Goal: Navigation & Orientation: Find specific page/section

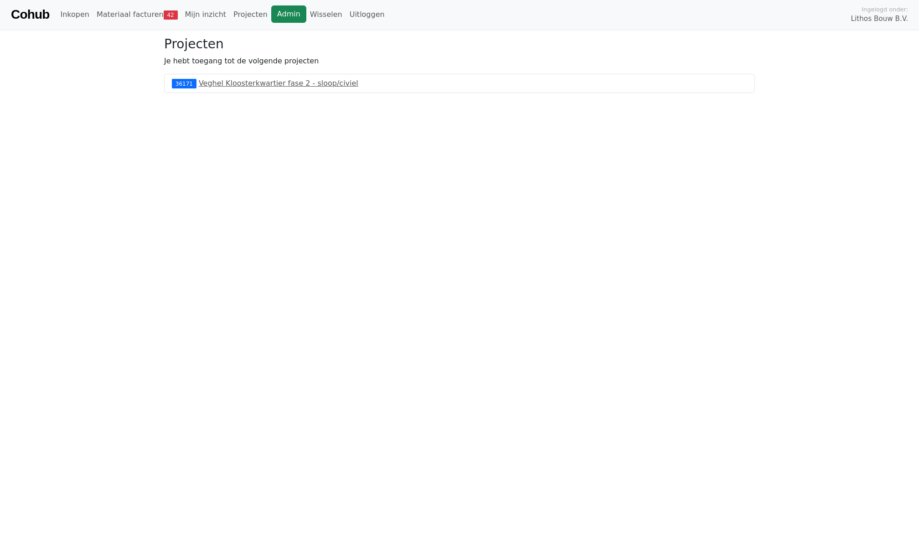
click at [276, 21] on link "Admin" at bounding box center [288, 13] width 35 height 17
click at [325, 13] on link "Wisselen" at bounding box center [326, 14] width 40 height 18
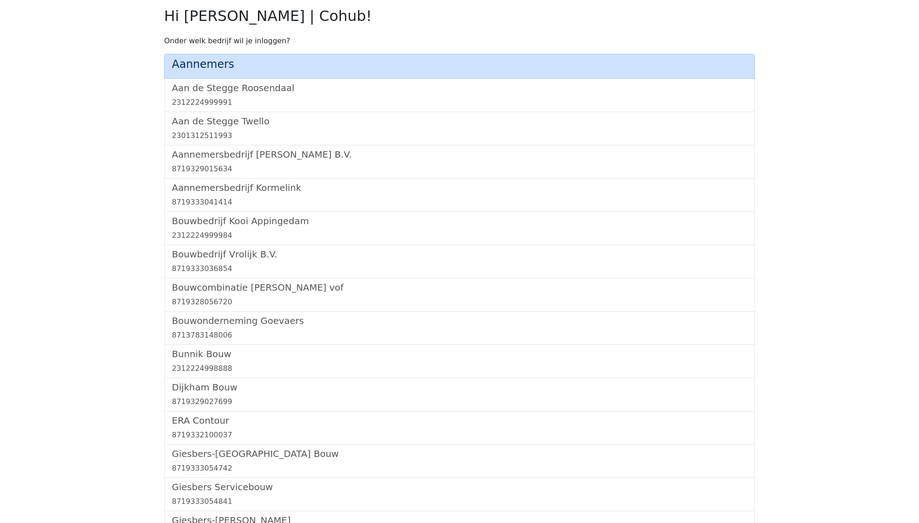
scroll to position [528, 0]
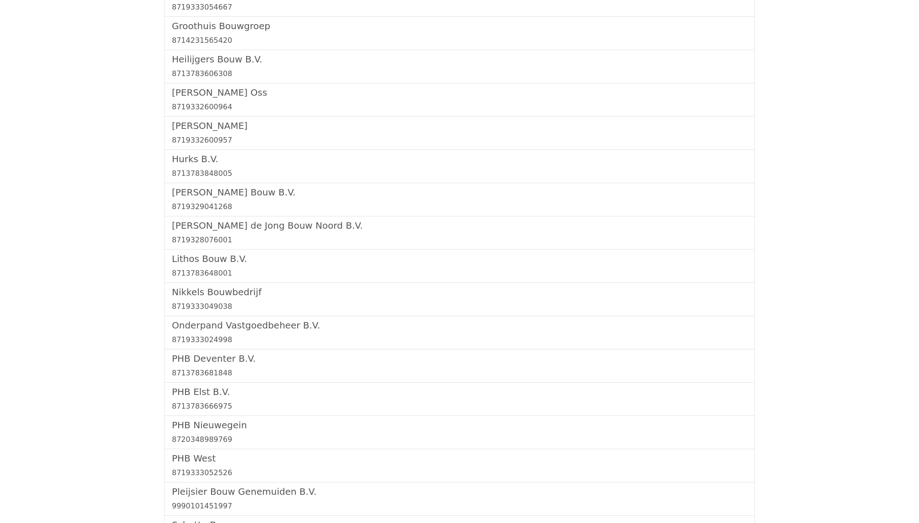
click at [200, 254] on div "Lithos Bouw B.V. 8713783648001" at bounding box center [459, 266] width 591 height 33
click at [192, 264] on h5 "Lithos Bouw B.V." at bounding box center [459, 258] width 575 height 11
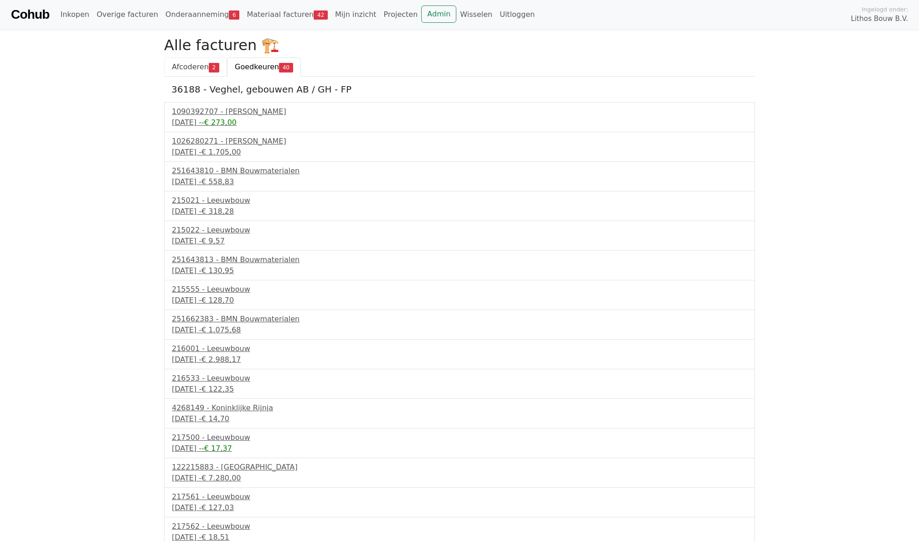
click at [184, 71] on link "Afcoderen 2" at bounding box center [195, 66] width 63 height 19
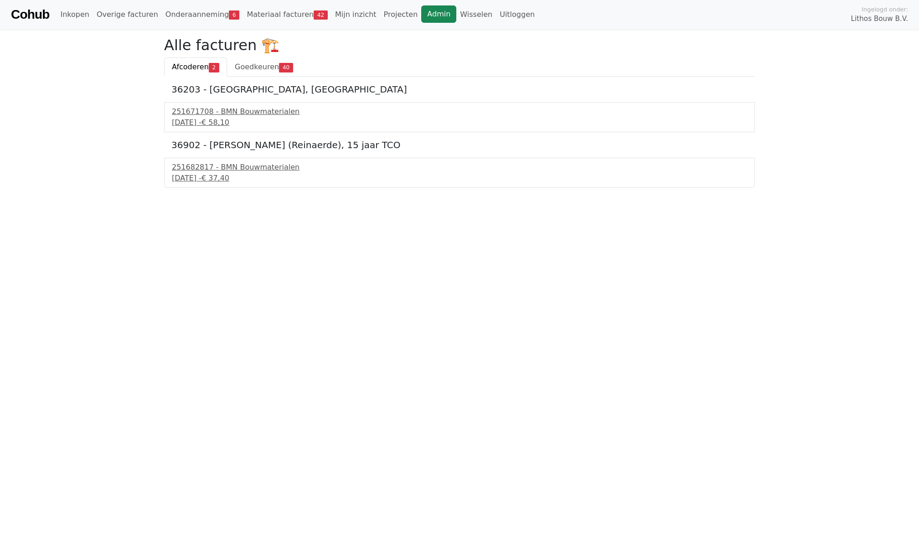
click at [422, 16] on link "Admin" at bounding box center [438, 13] width 35 height 17
